Goal: Task Accomplishment & Management: Manage account settings

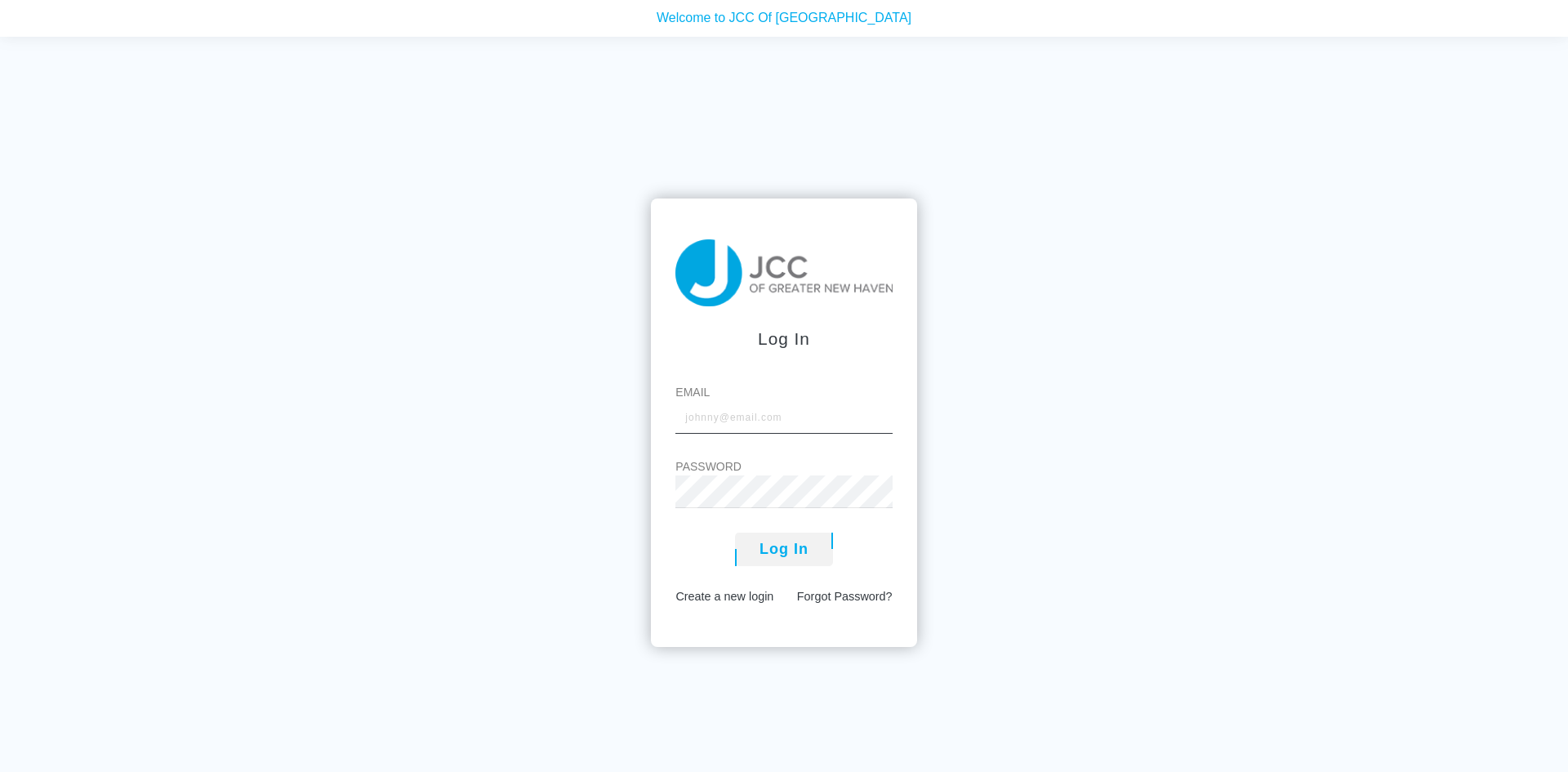
click at [712, 418] on input "Email" at bounding box center [783, 417] width 216 height 33
type input "н"
type input "[EMAIL_ADDRESS][DOMAIN_NAME]"
click at [735, 533] on button "Log In" at bounding box center [784, 550] width 98 height 34
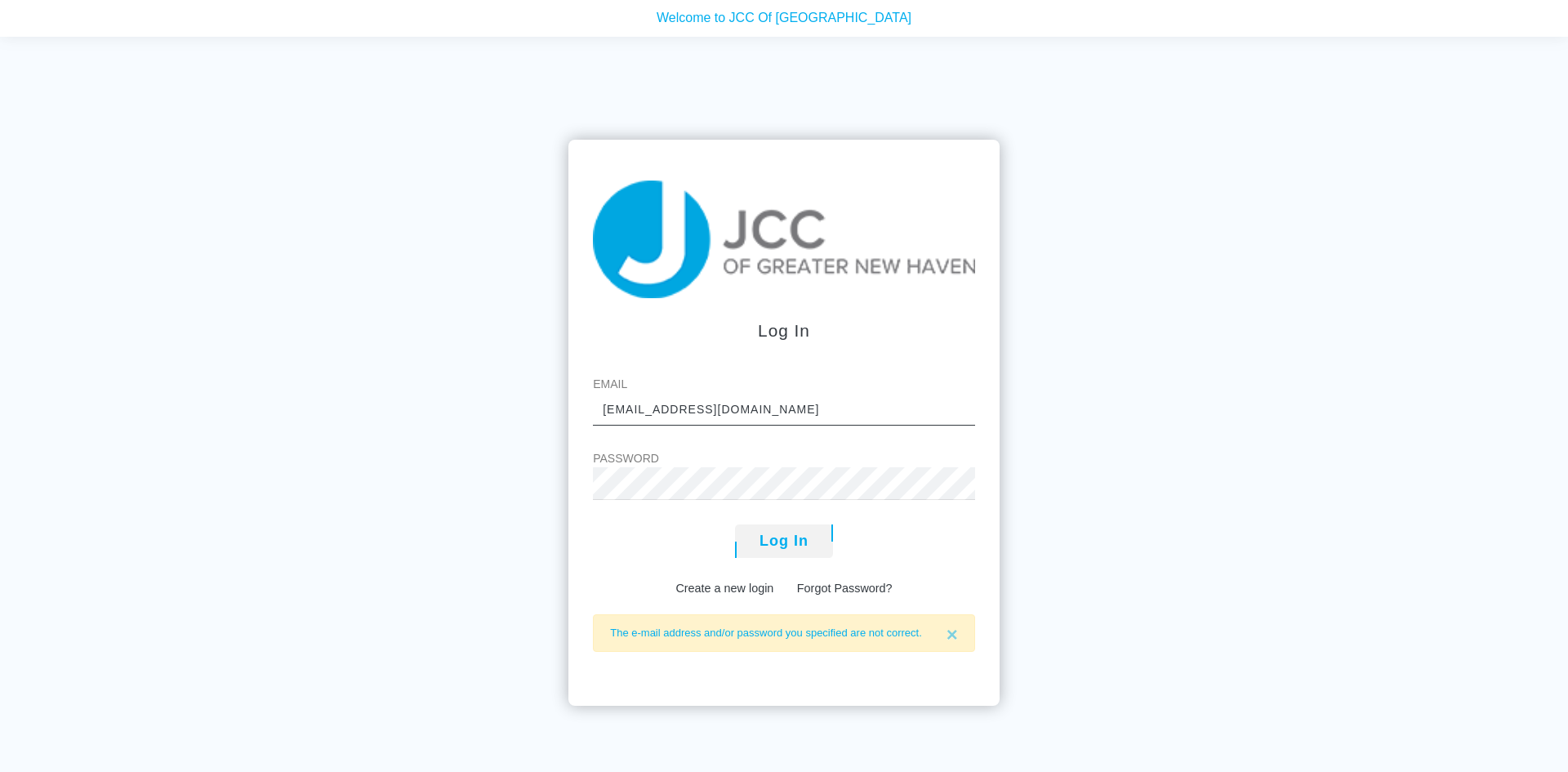
click at [621, 408] on input "[EMAIL_ADDRESS][DOMAIN_NAME]" at bounding box center [784, 409] width 382 height 33
drag, startPoint x: 604, startPoint y: 407, endPoint x: 671, endPoint y: 409, distance: 67.0
click at [671, 409] on input "[EMAIL_ADDRESS][DOMAIN_NAME]" at bounding box center [784, 409] width 382 height 33
type input "natashanovo@yahoo.com"
click at [735, 524] on button "Log In" at bounding box center [784, 541] width 98 height 34
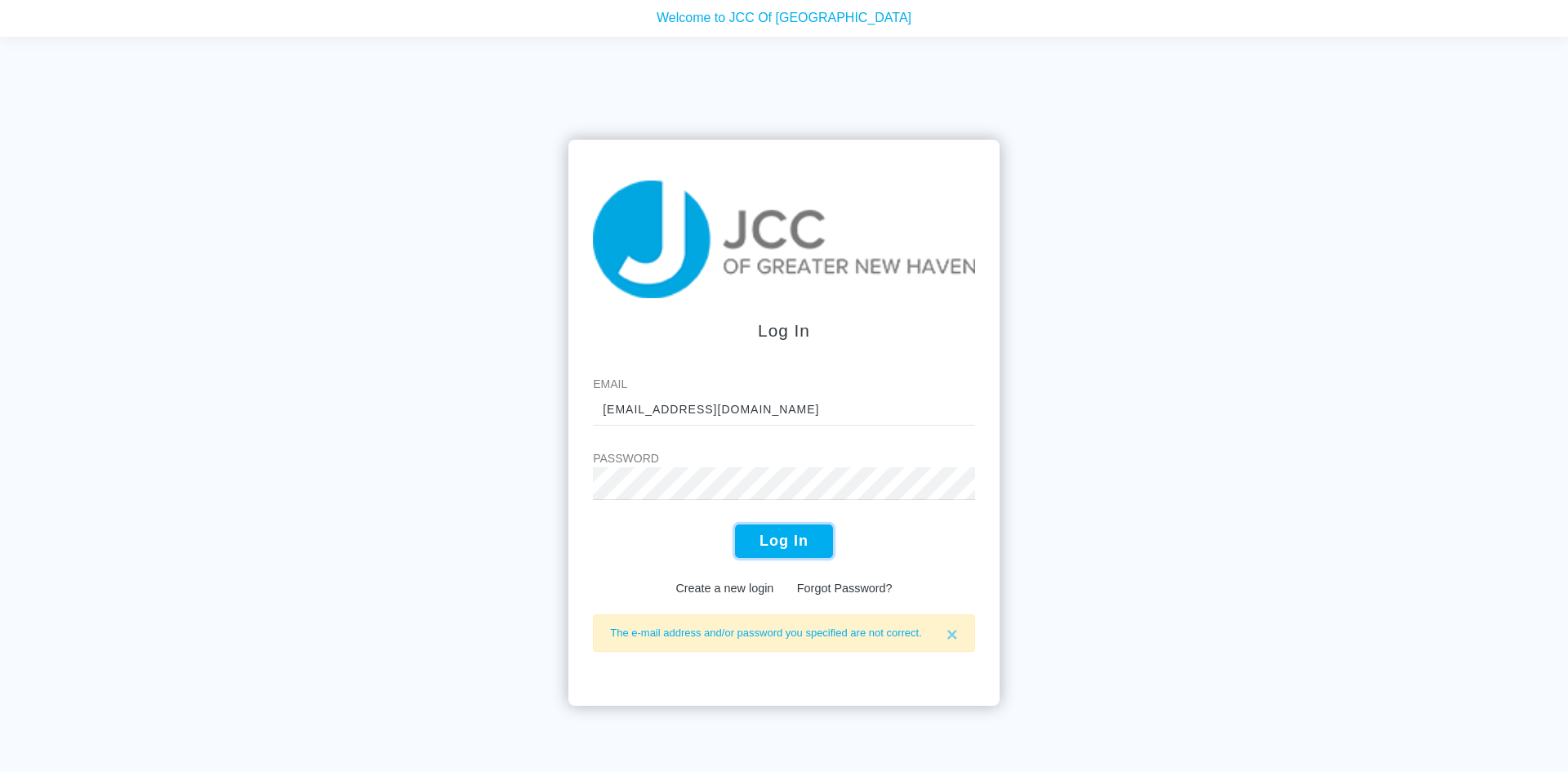
click at [812, 537] on button "Log In" at bounding box center [784, 541] width 98 height 34
